Goal: Navigation & Orientation: Find specific page/section

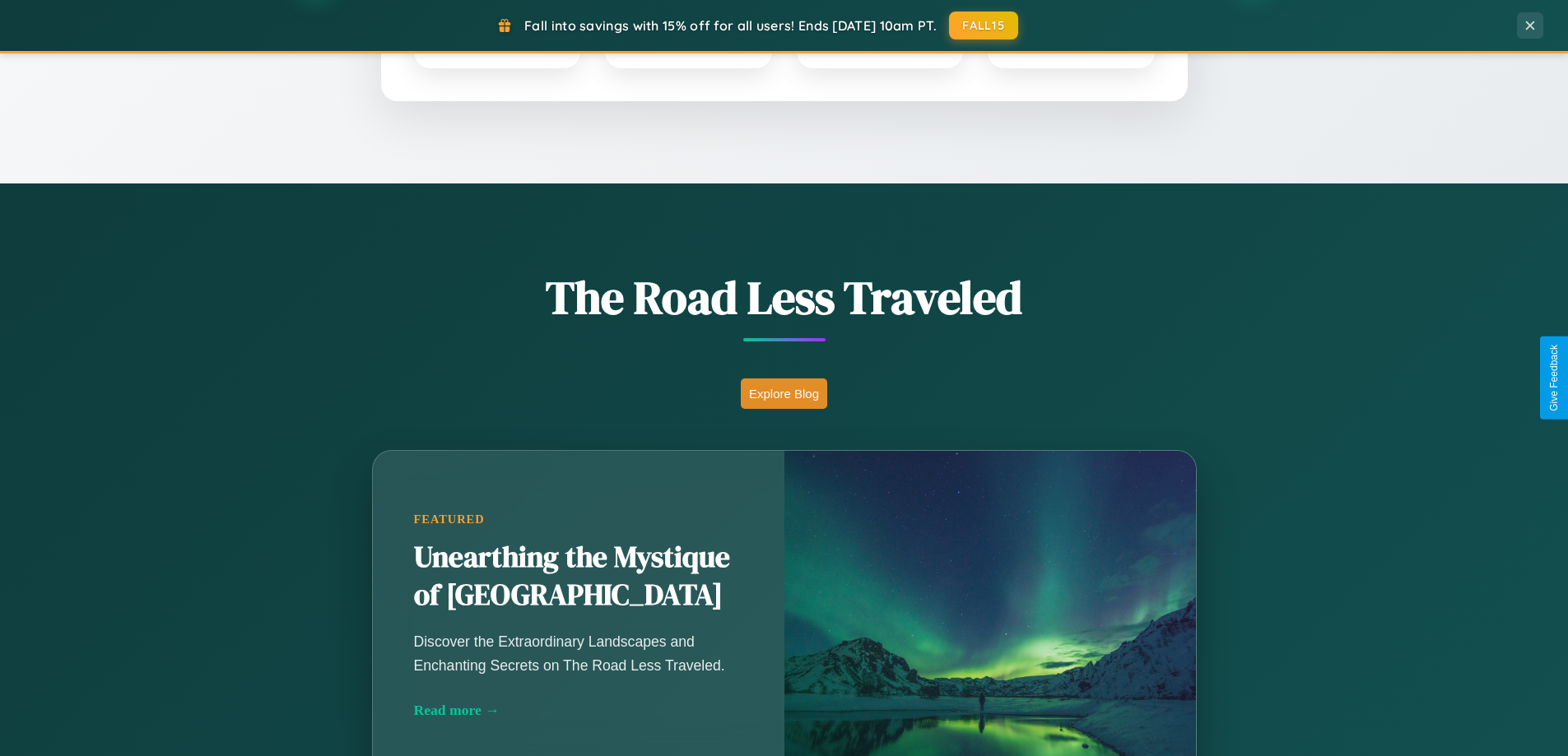
scroll to position [1132, 0]
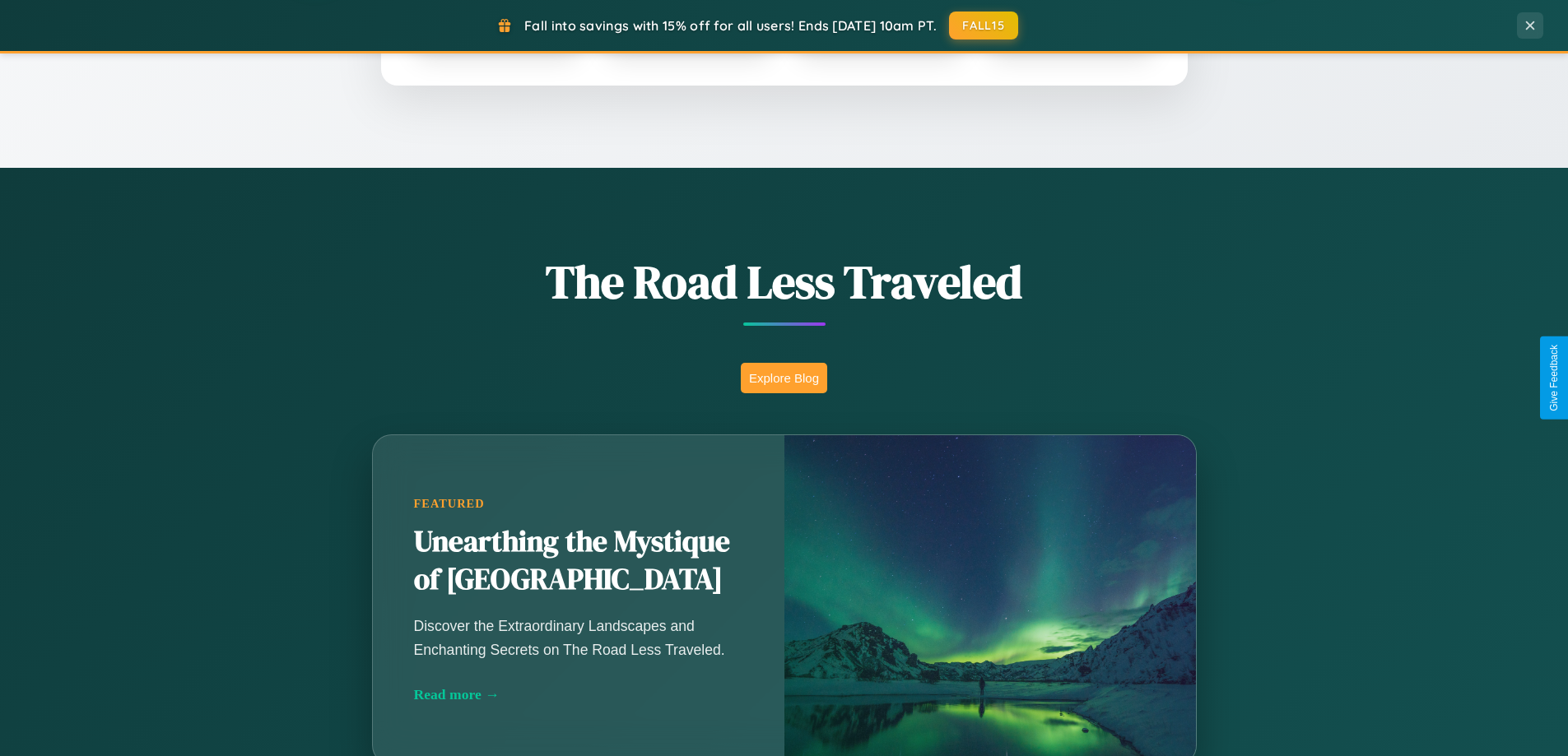
click at [784, 378] on button "Explore Blog" at bounding box center [784, 378] width 87 height 31
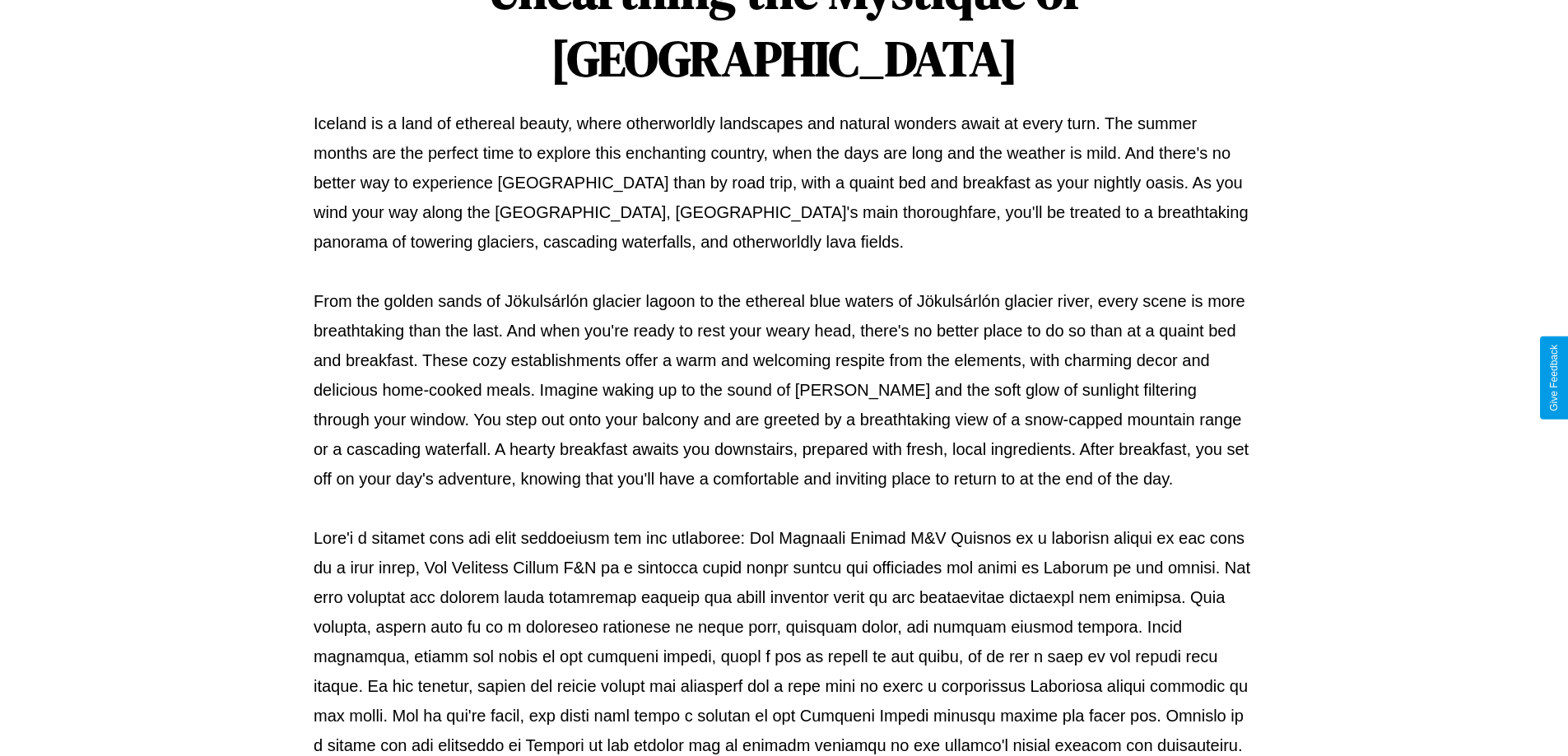
scroll to position [532, 0]
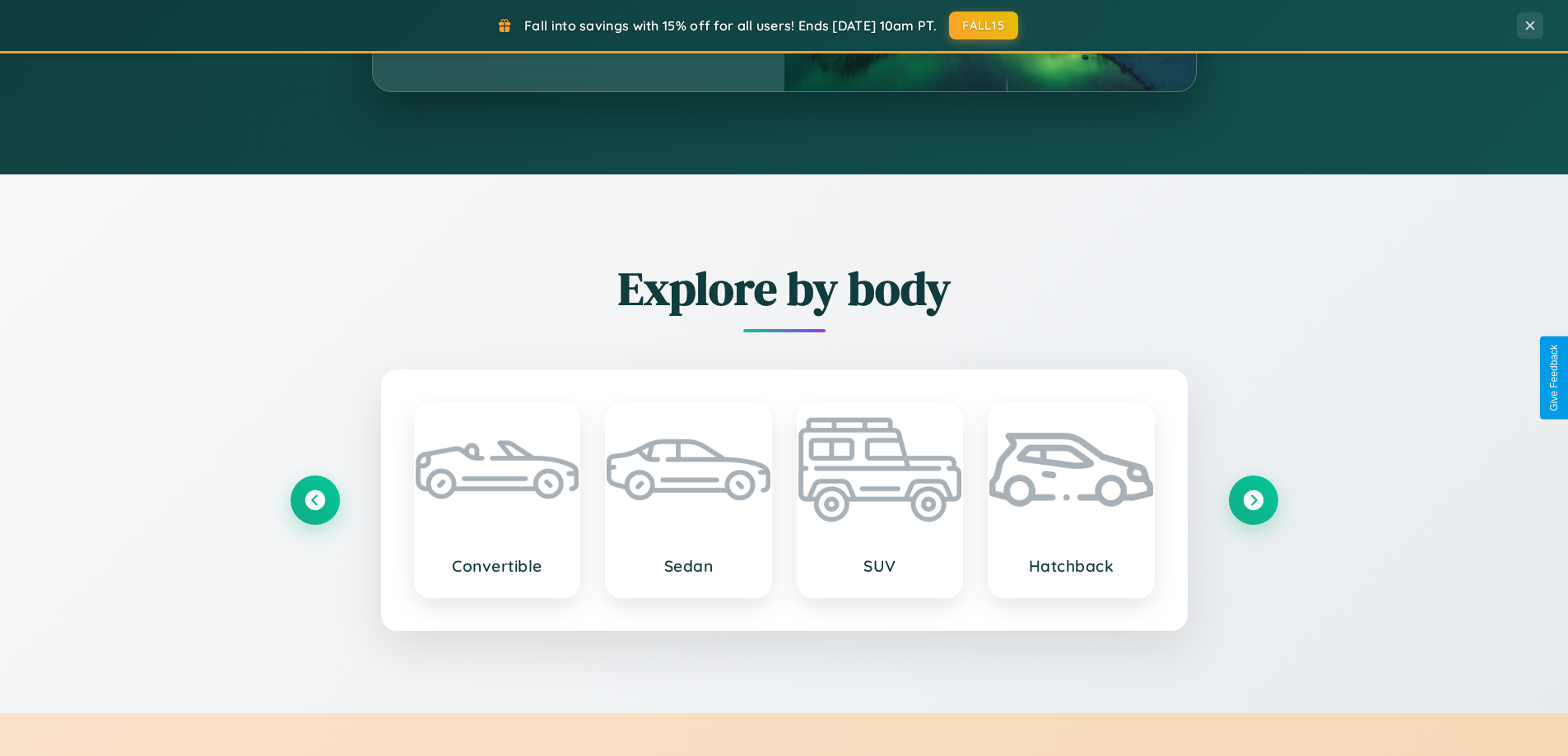
scroll to position [1132, 0]
